Goal: Check status: Check status

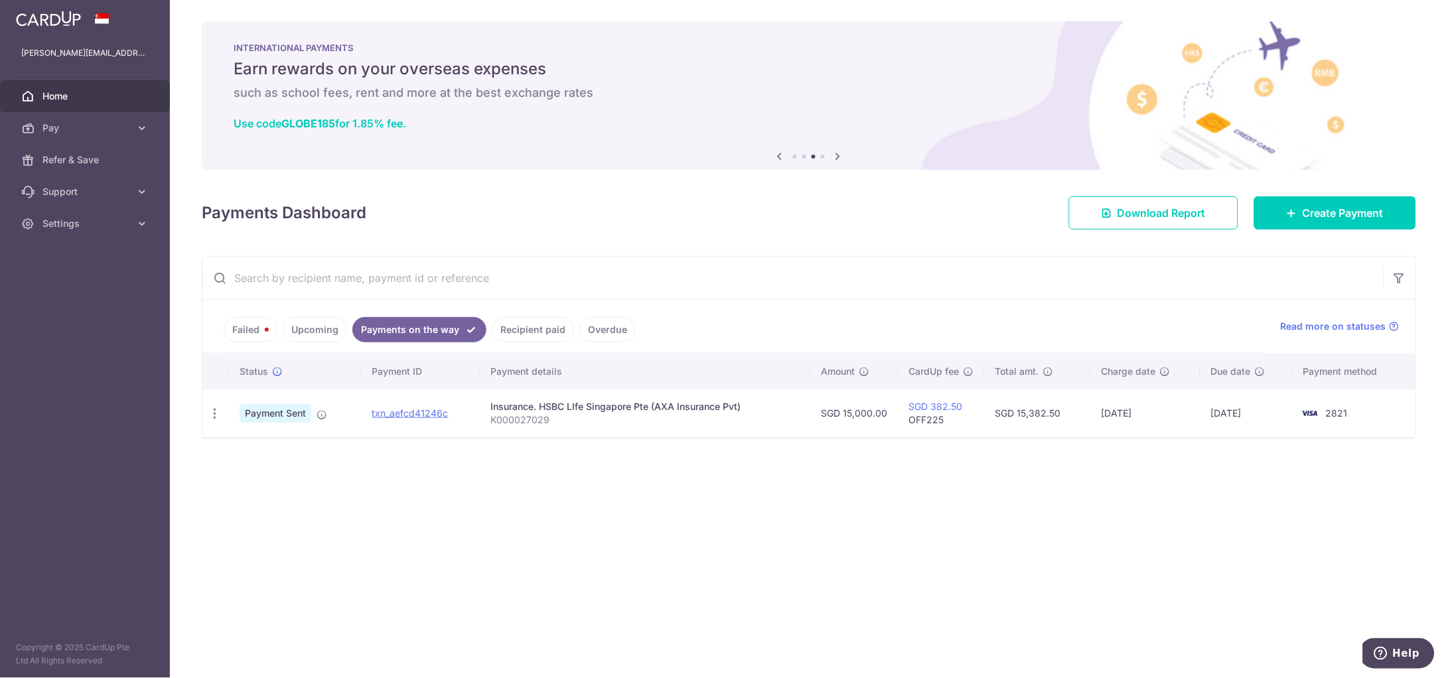
click at [450, 330] on link "Payments on the way" at bounding box center [419, 329] width 134 height 25
click at [512, 330] on link "Recipient paid" at bounding box center [533, 329] width 82 height 25
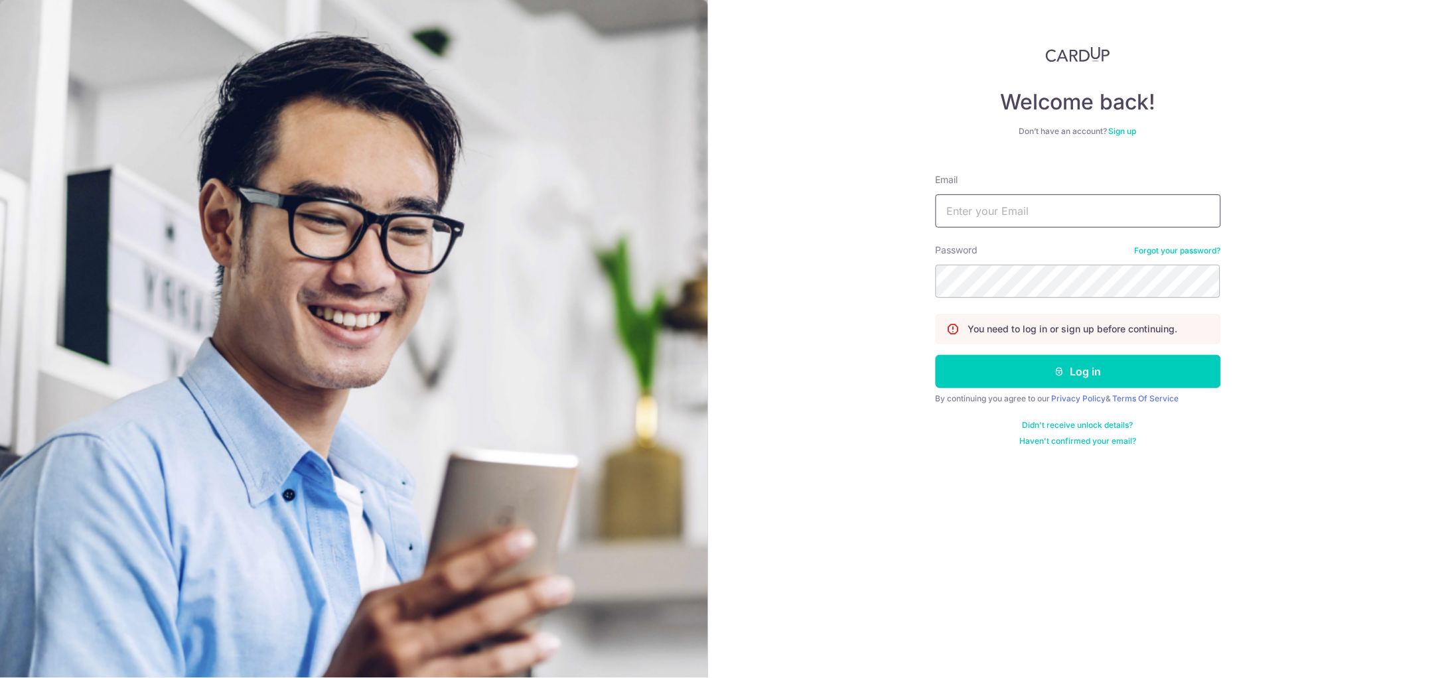
click at [1031, 217] on input "Email" at bounding box center [1077, 210] width 285 height 33
type input "[PERSON_NAME][EMAIL_ADDRESS][DOMAIN_NAME]"
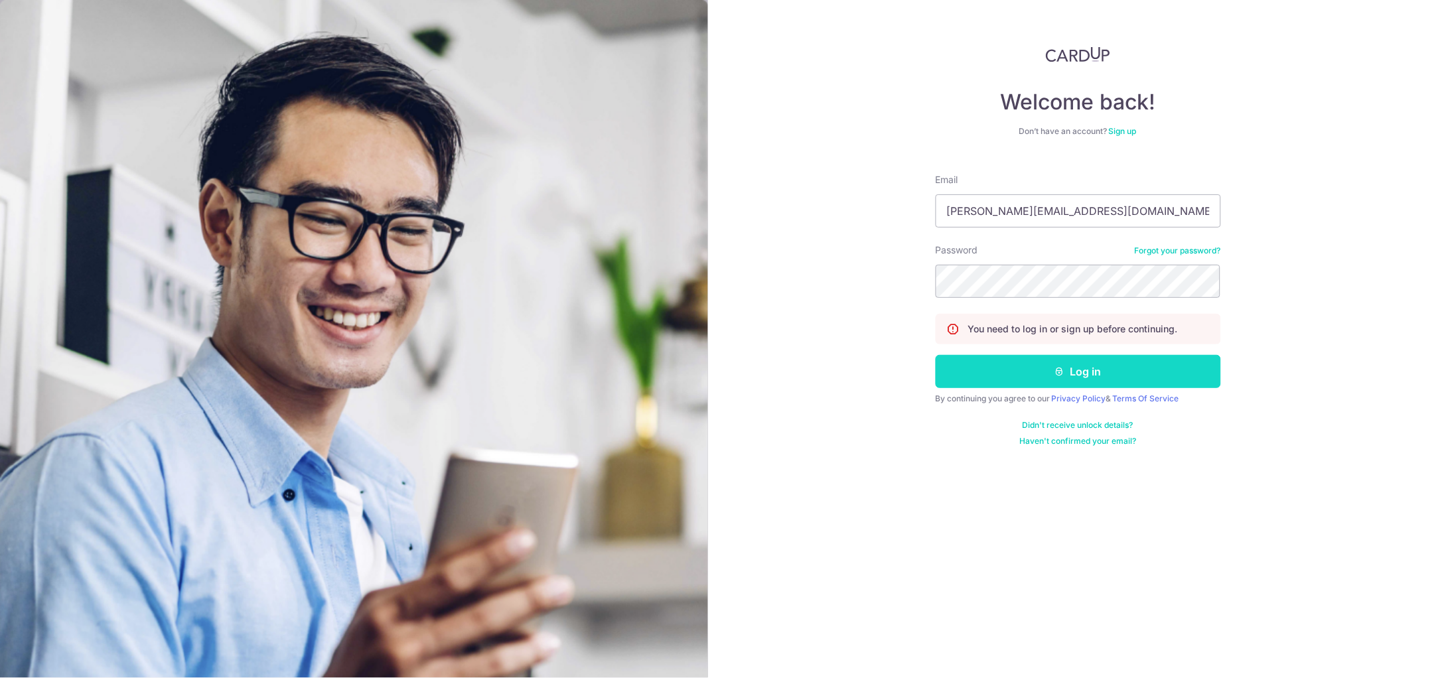
click at [1038, 368] on button "Log in" at bounding box center [1077, 371] width 285 height 33
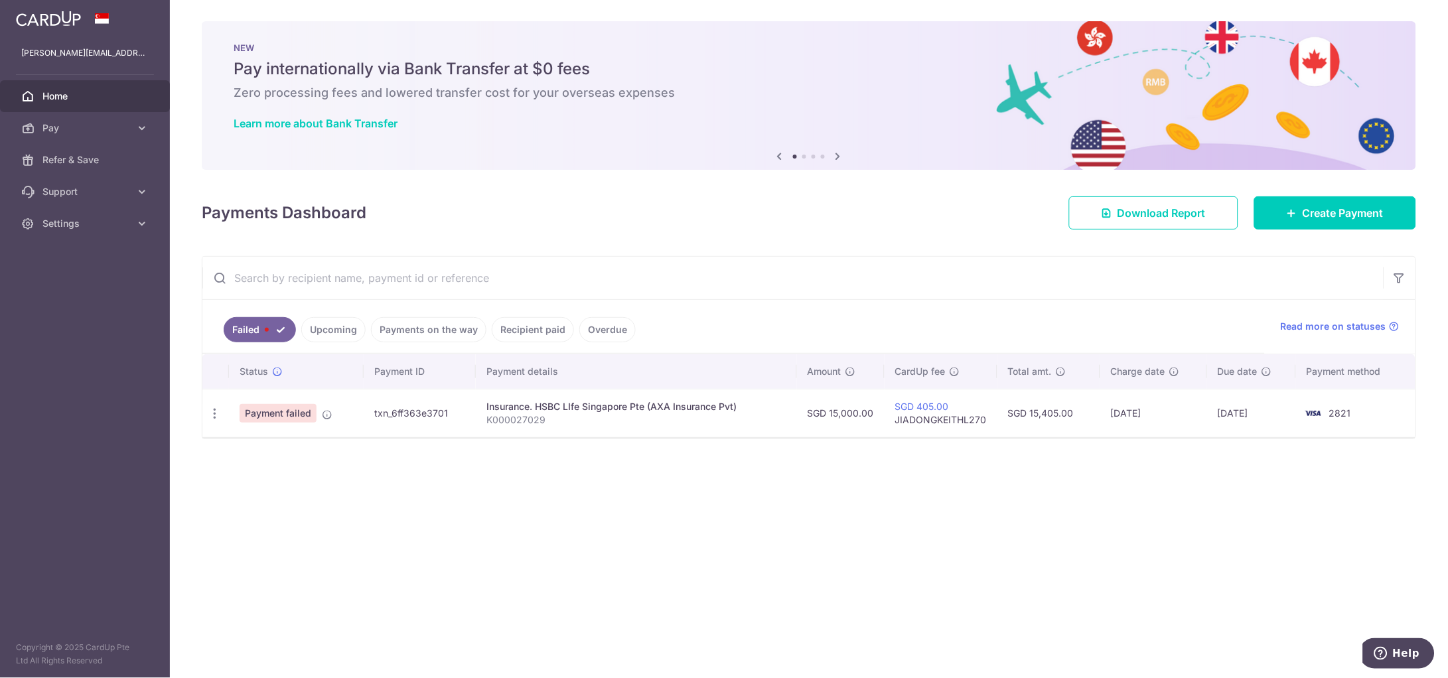
click at [521, 335] on link "Recipient paid" at bounding box center [533, 329] width 82 height 25
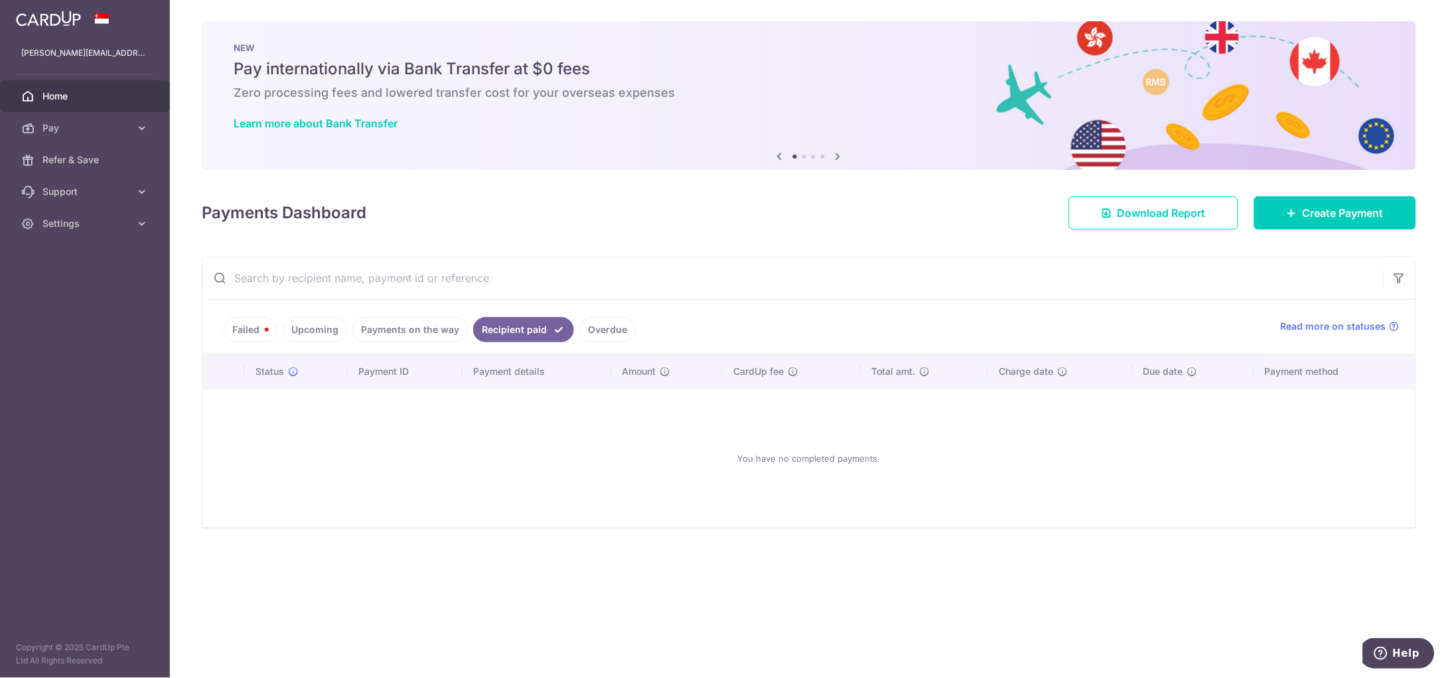
click at [438, 331] on link "Payments on the way" at bounding box center [409, 329] width 115 height 25
